Goal: Information Seeking & Learning: Find specific fact

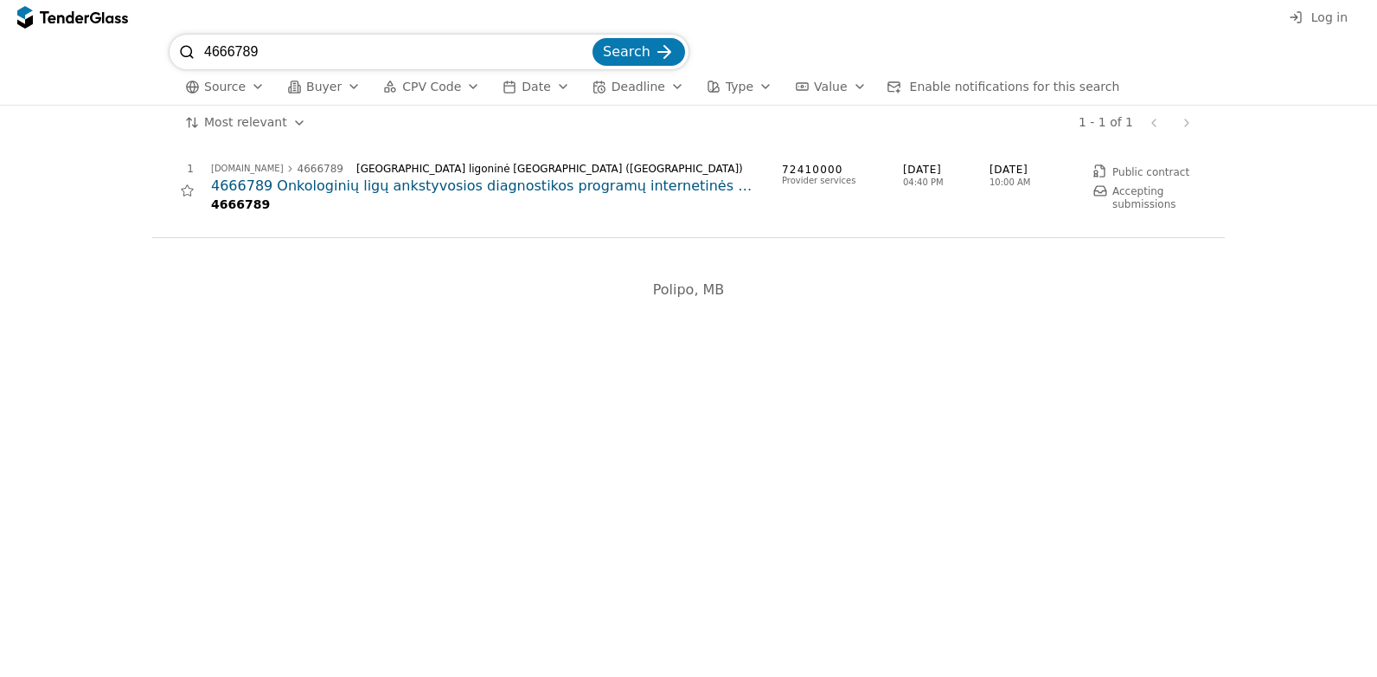
click at [178, 50] on div "4666789 Search" at bounding box center [429, 52] width 519 height 35
type input "4690434"
click at [593, 38] on button "Search" at bounding box center [639, 52] width 93 height 28
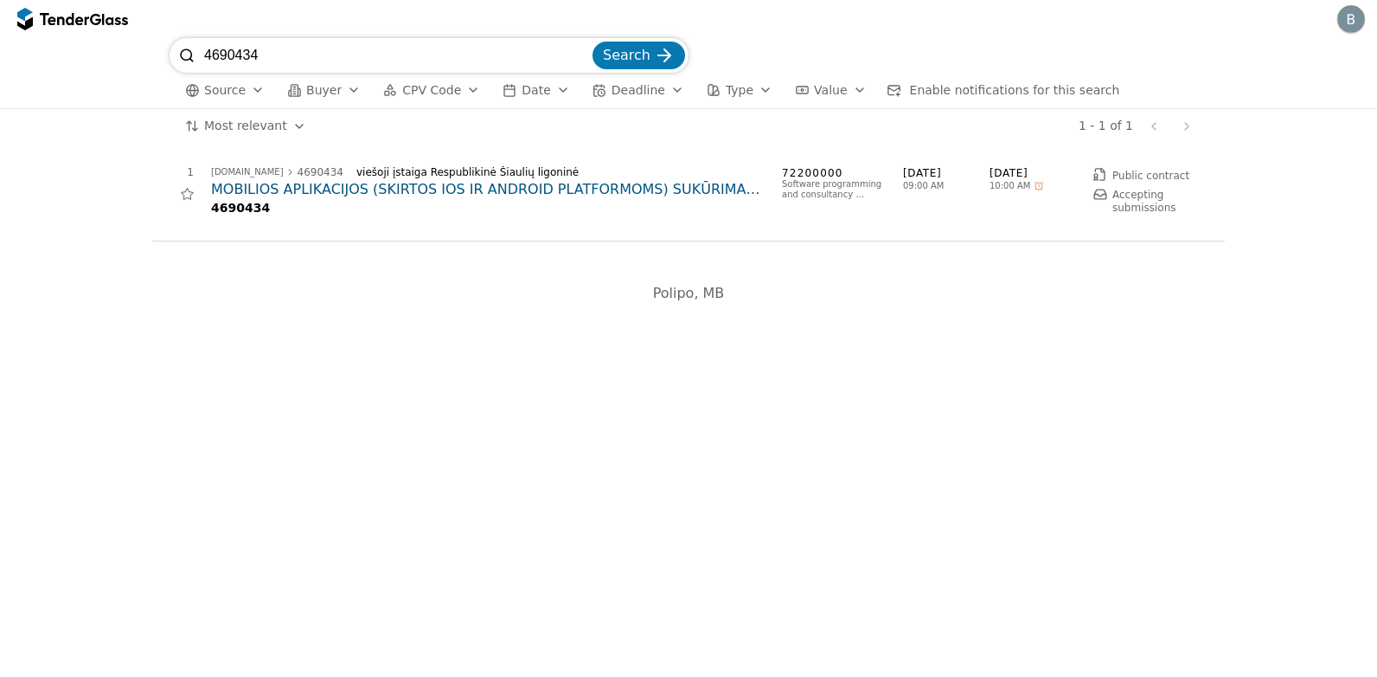
click at [331, 189] on h2 "MOBILIOS APLIKACIJOS (SKIRTOS IOS IR ANDROID PLATFORMOMS) SUKŪRIMAS TIKSLINIAM …" at bounding box center [488, 189] width 554 height 19
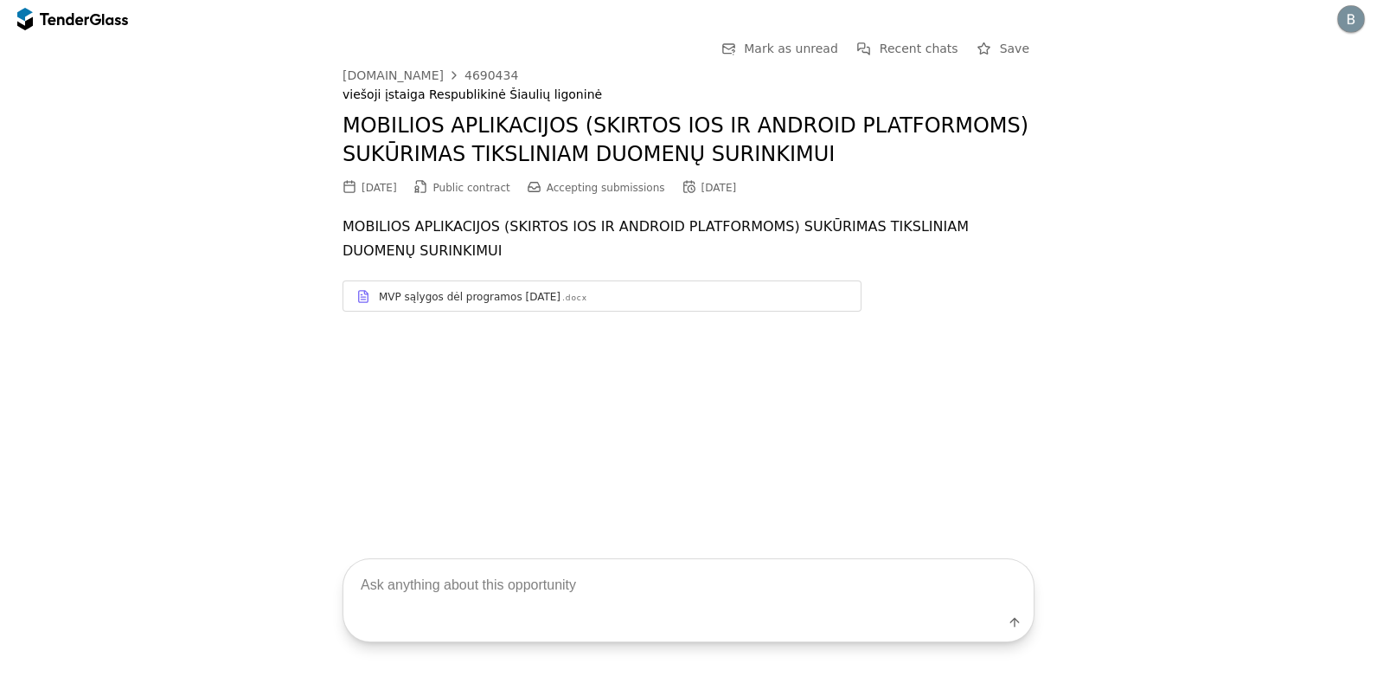
click at [410, 292] on div "MVP sąlygos dėl programos [DATE]" at bounding box center [470, 297] width 182 height 14
